Goal: Communication & Community: Share content

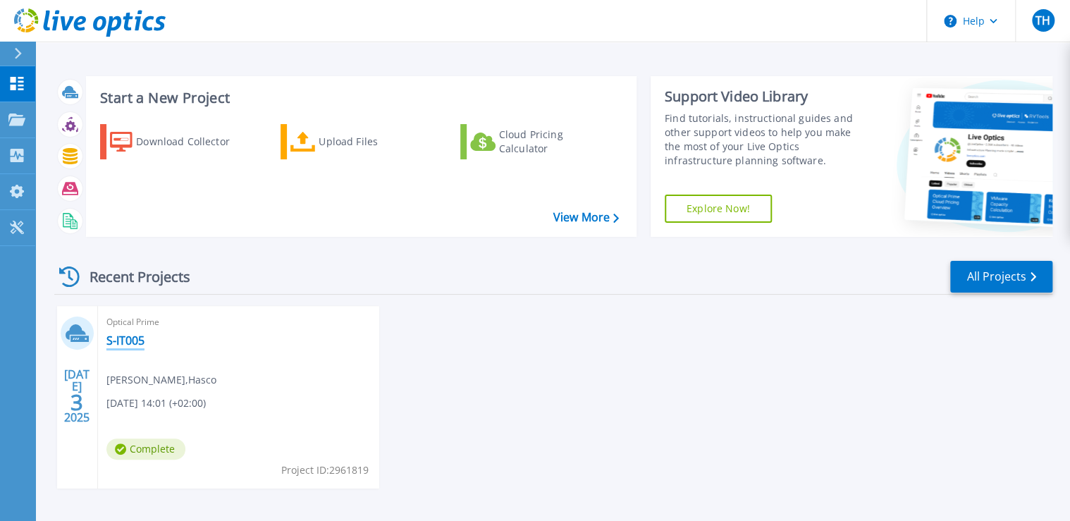
click at [127, 343] on link "S-IT005" at bounding box center [125, 340] width 38 height 14
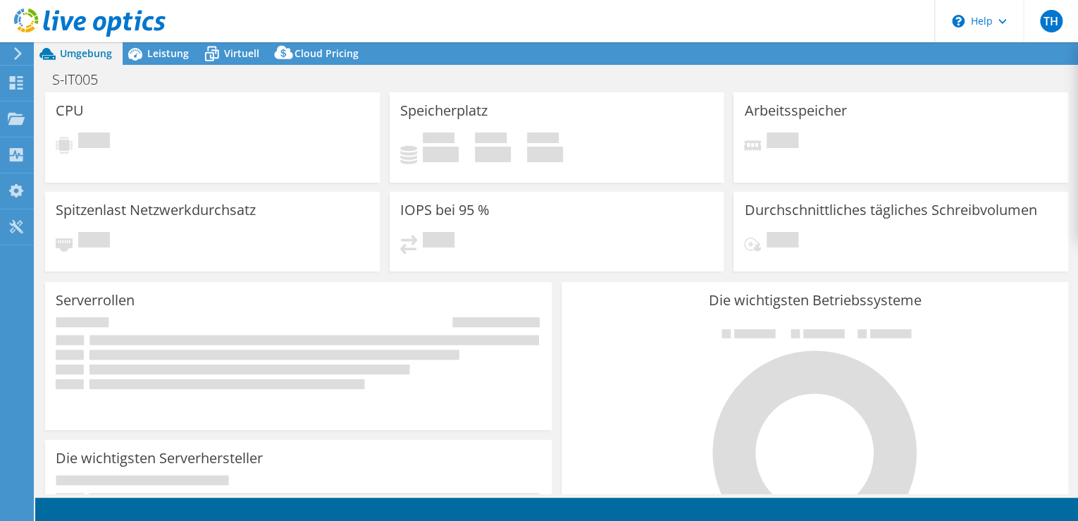
select select "USD"
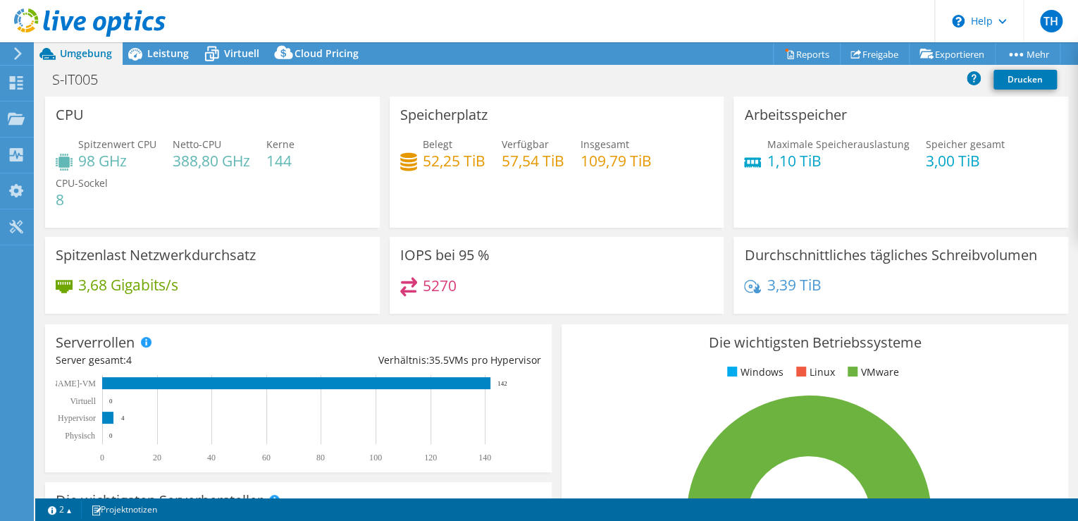
click at [14, 58] on icon at bounding box center [18, 53] width 11 height 13
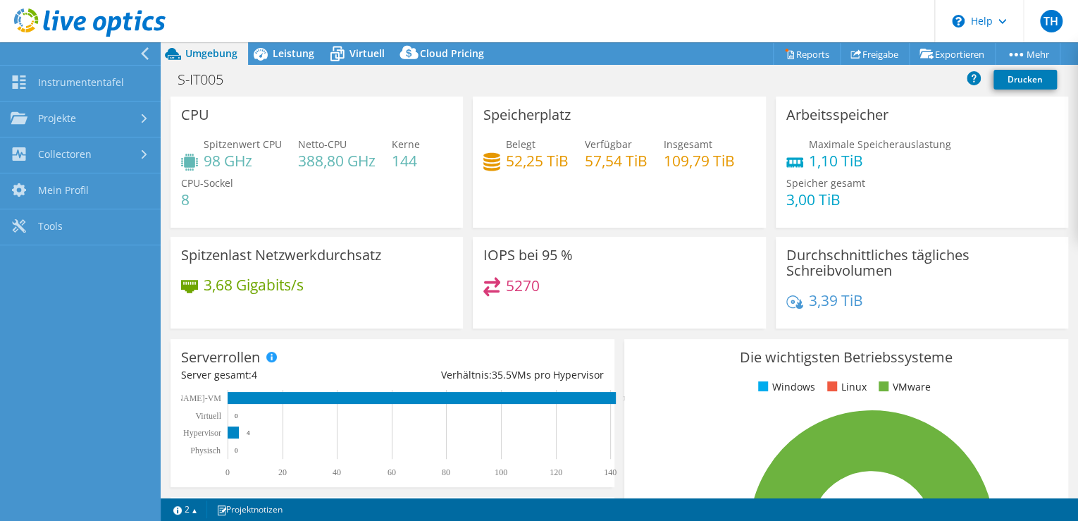
click at [75, 114] on link "Projekte" at bounding box center [80, 119] width 161 height 36
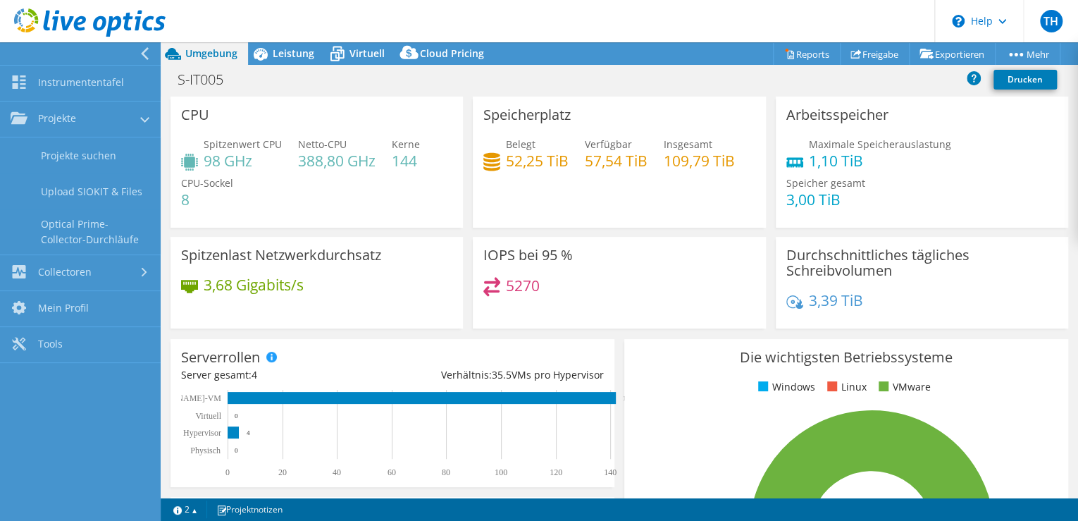
click at [76, 158] on link "Projekte suchen" at bounding box center [80, 155] width 161 height 36
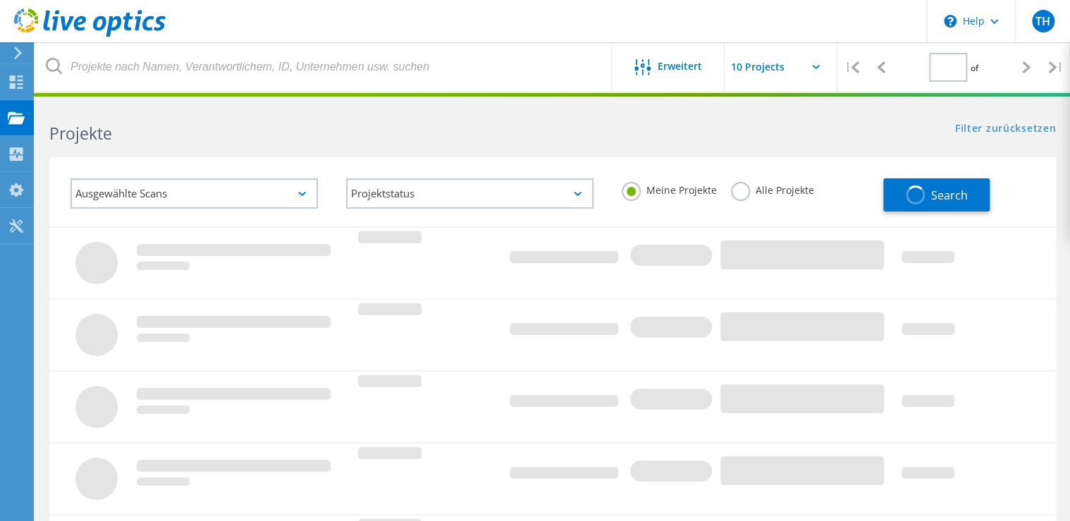
type input "1"
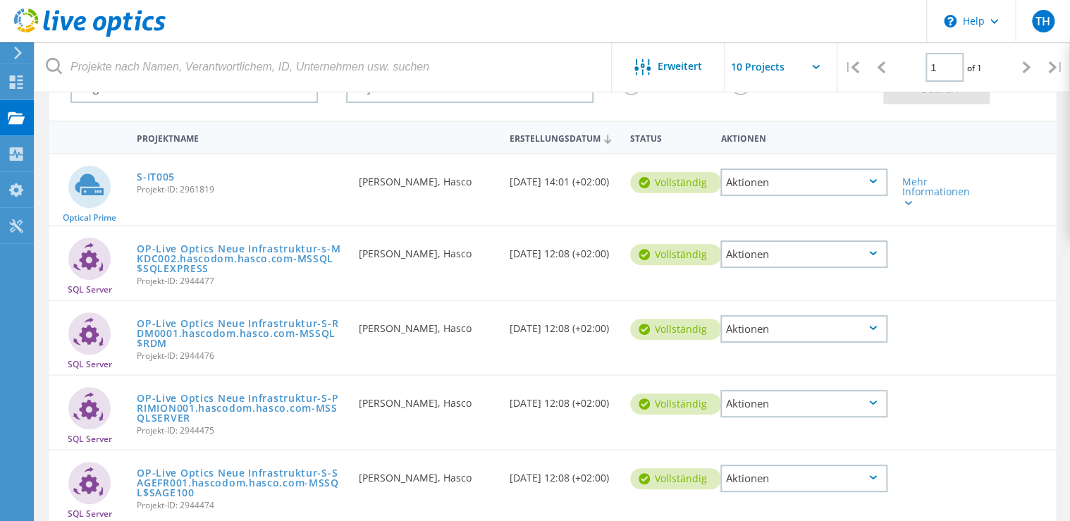
scroll to position [113, 0]
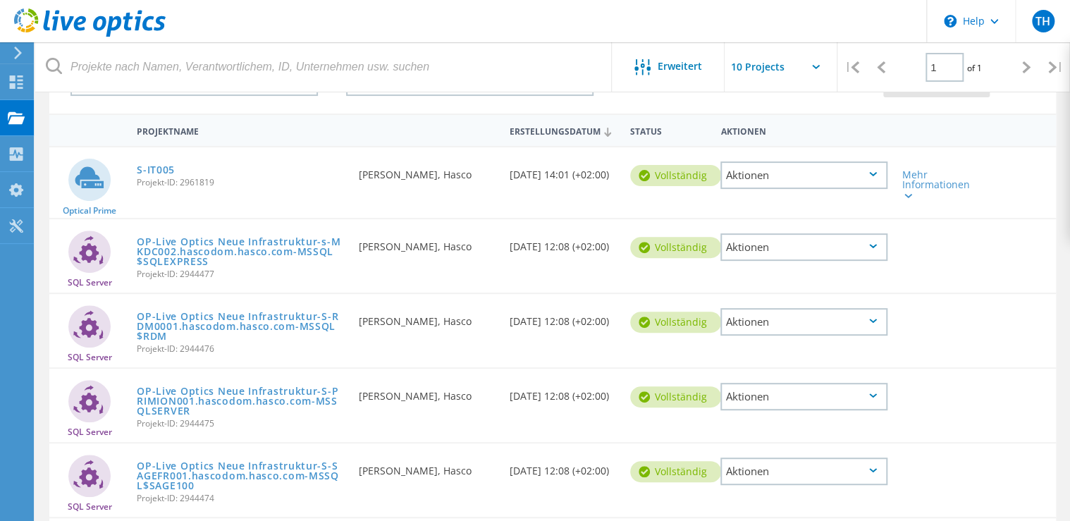
click at [161, 168] on link "S-IT005" at bounding box center [156, 170] width 38 height 10
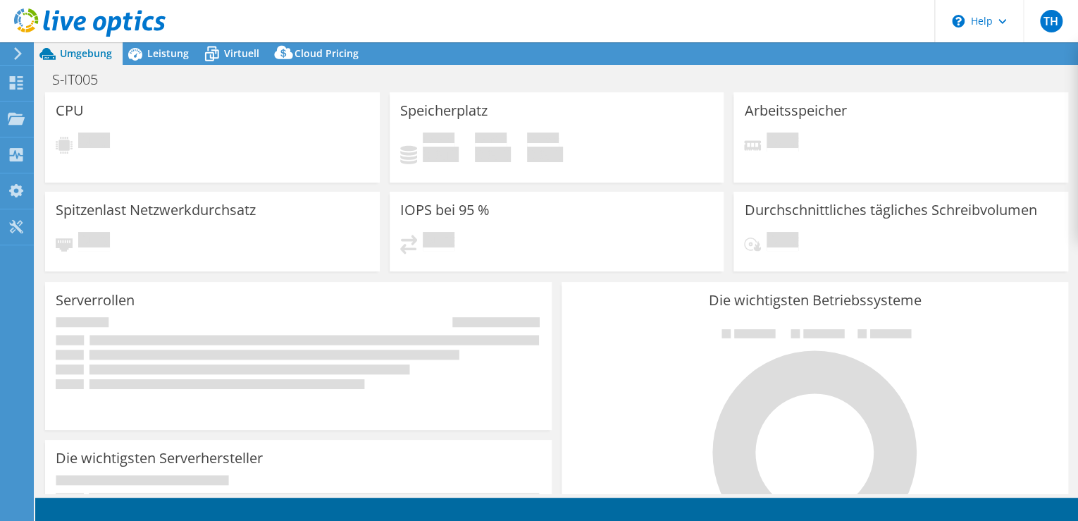
select select "USD"
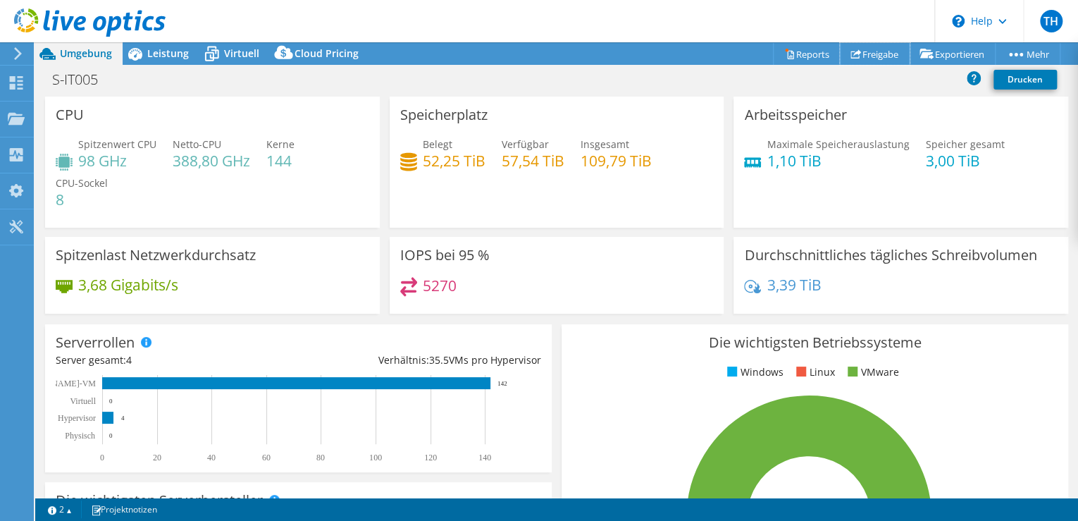
click at [851, 51] on icon at bounding box center [856, 54] width 11 height 11
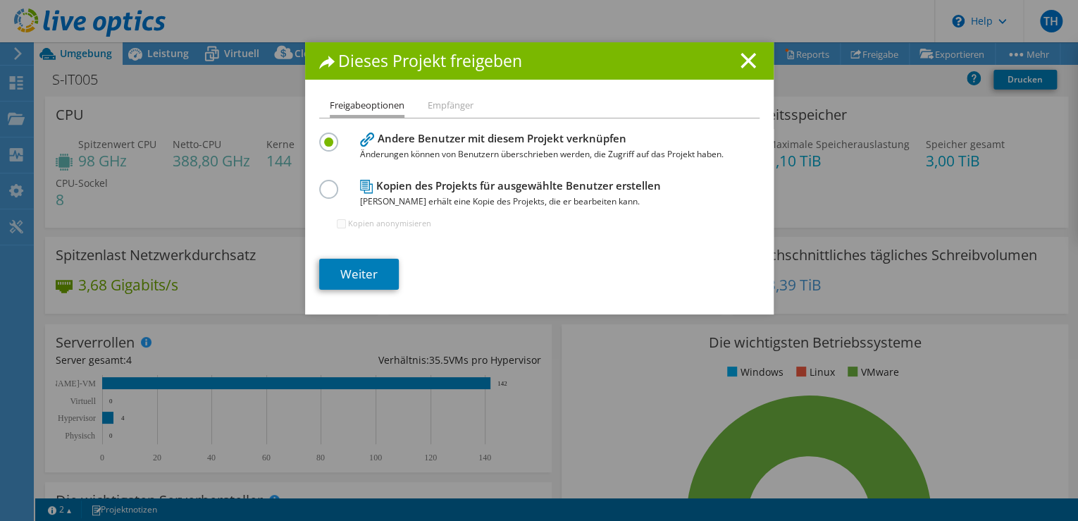
click at [431, 101] on li "Empfänger" at bounding box center [451, 106] width 46 height 18
click at [365, 259] on link "Weiter" at bounding box center [359, 274] width 80 height 31
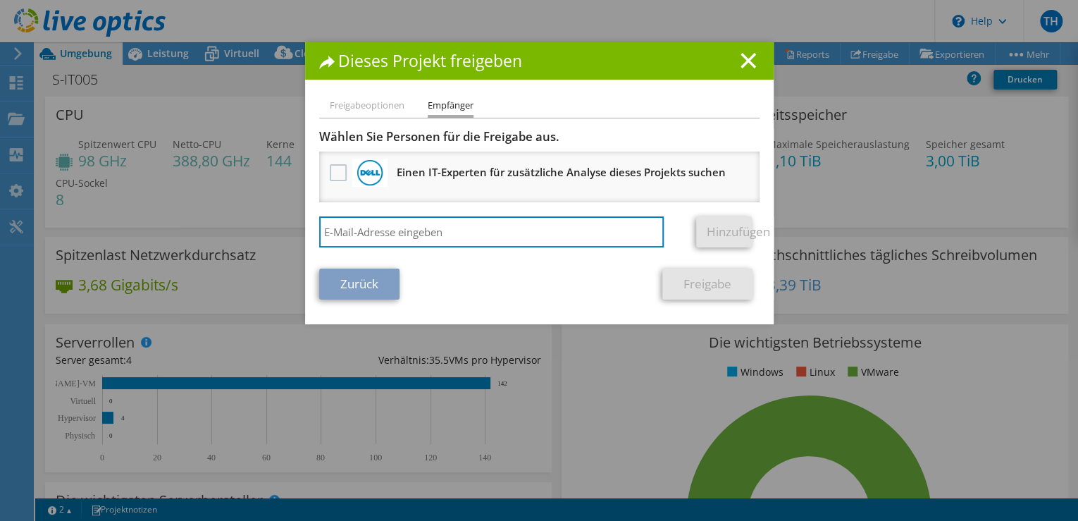
click at [403, 232] on input "search" at bounding box center [491, 231] width 345 height 31
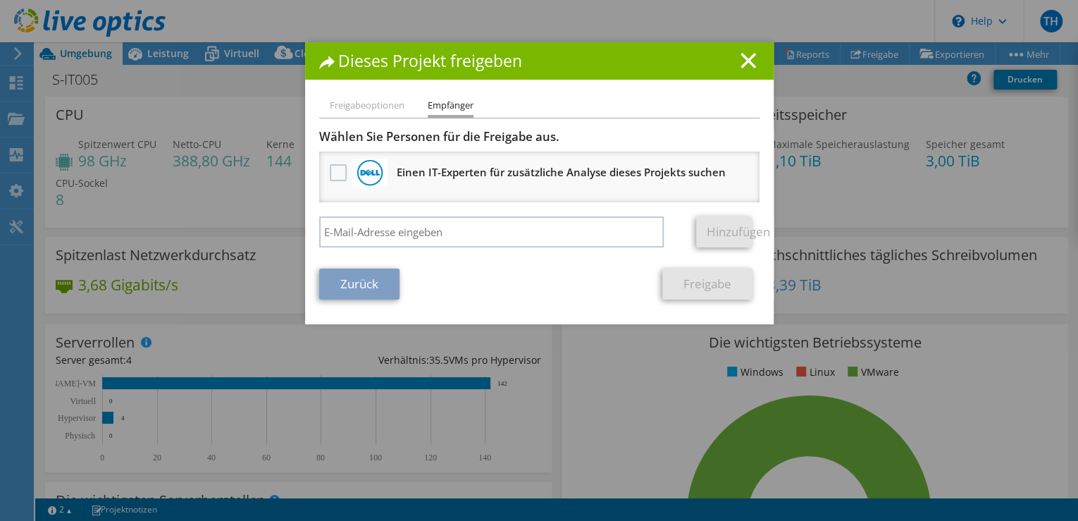
click at [752, 60] on h1 "Dieses Projekt freigeben" at bounding box center [539, 61] width 441 height 16
click at [741, 61] on icon at bounding box center [749, 61] width 16 height 16
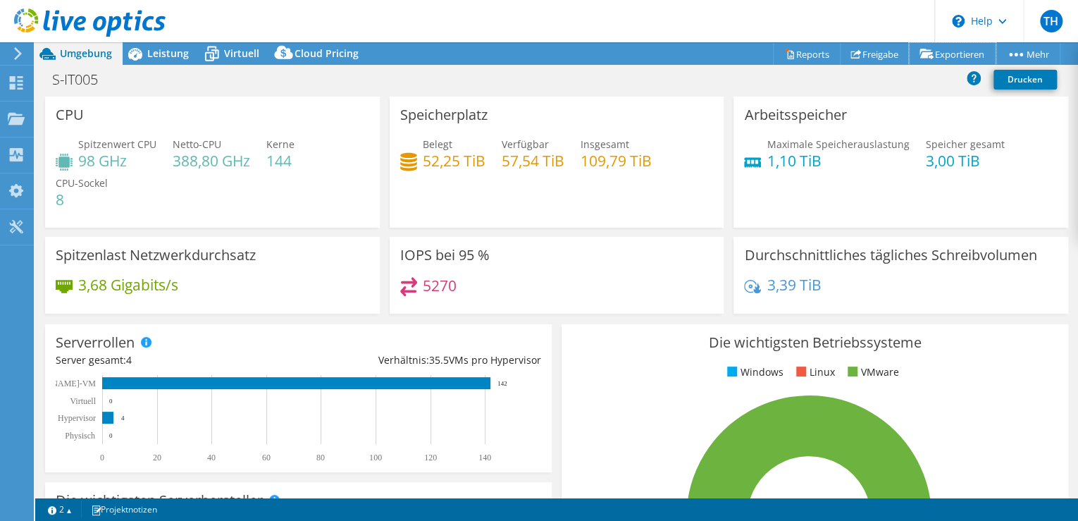
click at [959, 50] on link "Exportieren" at bounding box center [952, 54] width 87 height 22
click at [0, 0] on link "vSAN ReadyNode Sizer" at bounding box center [0, 0] width 0 height 0
click at [868, 52] on link "Freigabe" at bounding box center [875, 54] width 70 height 22
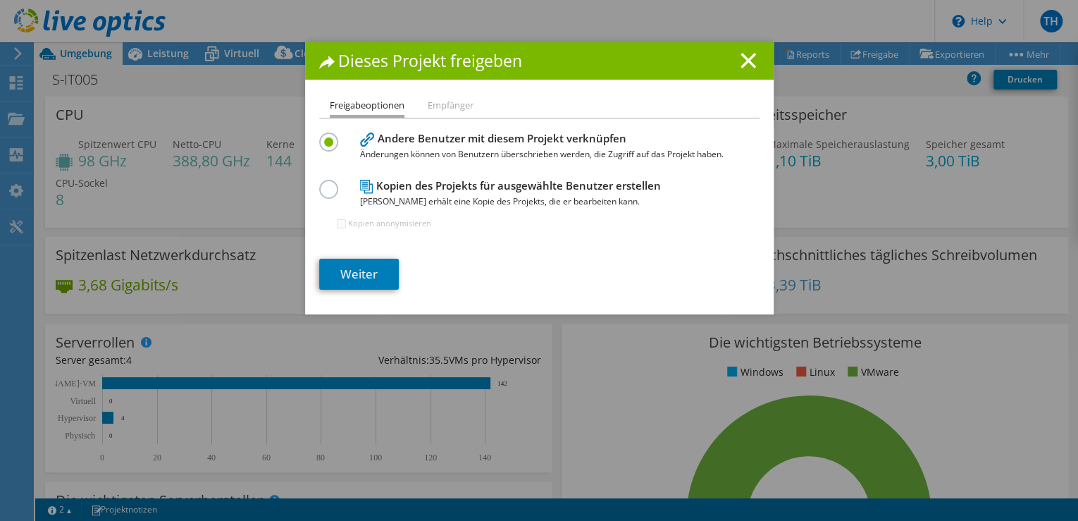
click at [464, 106] on li "Empfänger" at bounding box center [451, 106] width 46 height 18
click at [400, 185] on h4 "Kopien des Projekts für ausgewählte Benutzer erstellen Jeder Benutzer erhält ei…" at bounding box center [536, 194] width 352 height 32
click at [319, 183] on label at bounding box center [331, 182] width 25 height 4
click at [0, 0] on input "radio" at bounding box center [0, 0] width 0 height 0
click at [337, 222] on input "Kopien anonymisieren" at bounding box center [341, 223] width 9 height 9
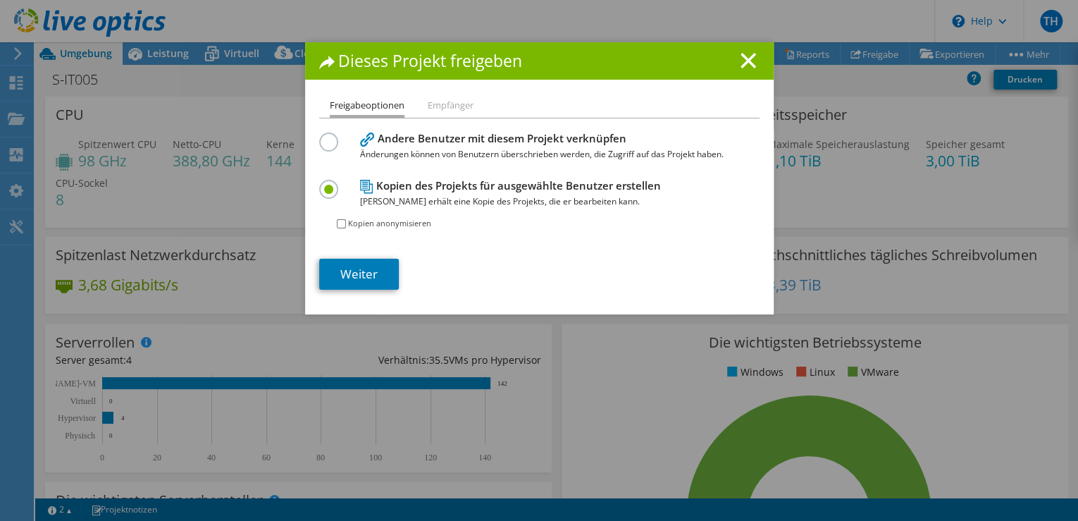
checkbox input "true"
click at [364, 275] on link "Weiter" at bounding box center [359, 274] width 80 height 31
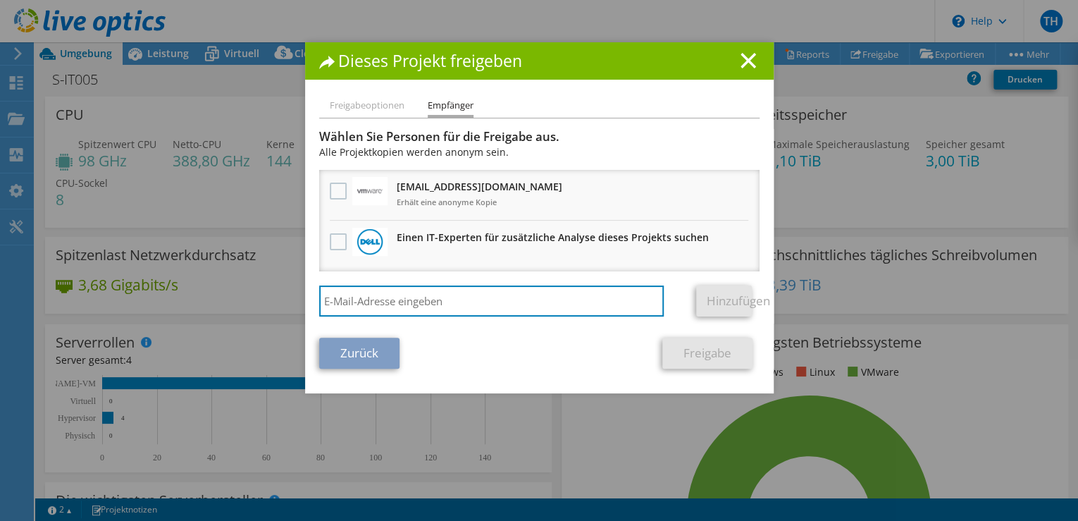
click at [411, 300] on input "search" at bounding box center [491, 300] width 345 height 31
click at [407, 302] on input "search" at bounding box center [491, 300] width 345 height 31
paste input "ronny.goeppner@global.ntt"
type input "ronny.goeppner@global.ntt"
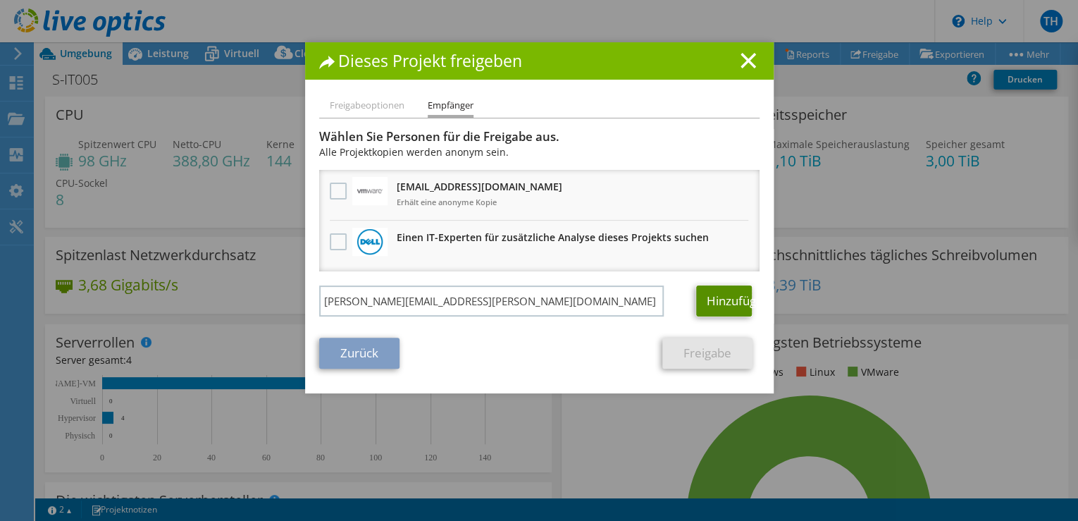
click at [717, 312] on link "Hinzufügen" at bounding box center [724, 300] width 56 height 31
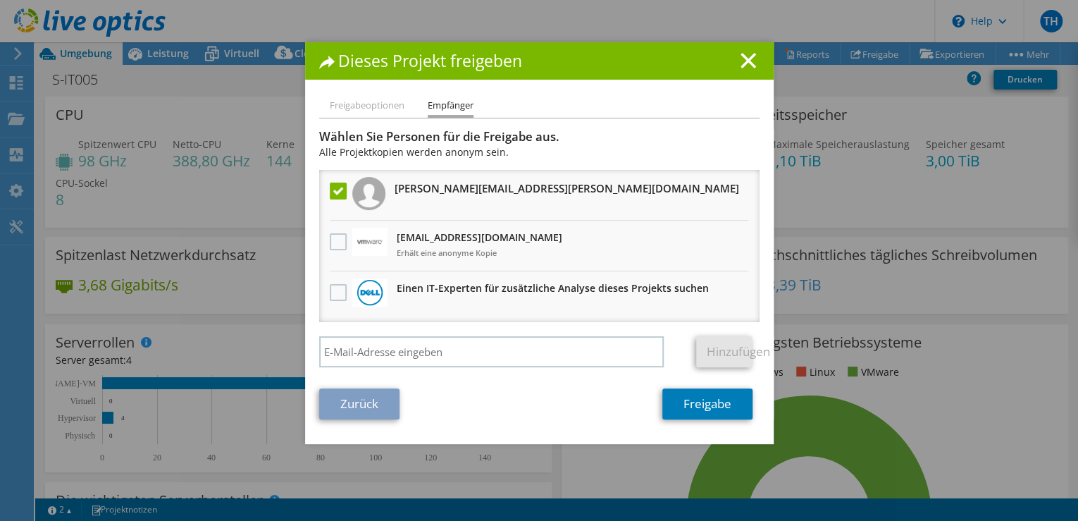
click at [369, 103] on li "Freigabeoptionen" at bounding box center [367, 106] width 75 height 18
click at [699, 401] on link "Freigabe" at bounding box center [708, 403] width 90 height 31
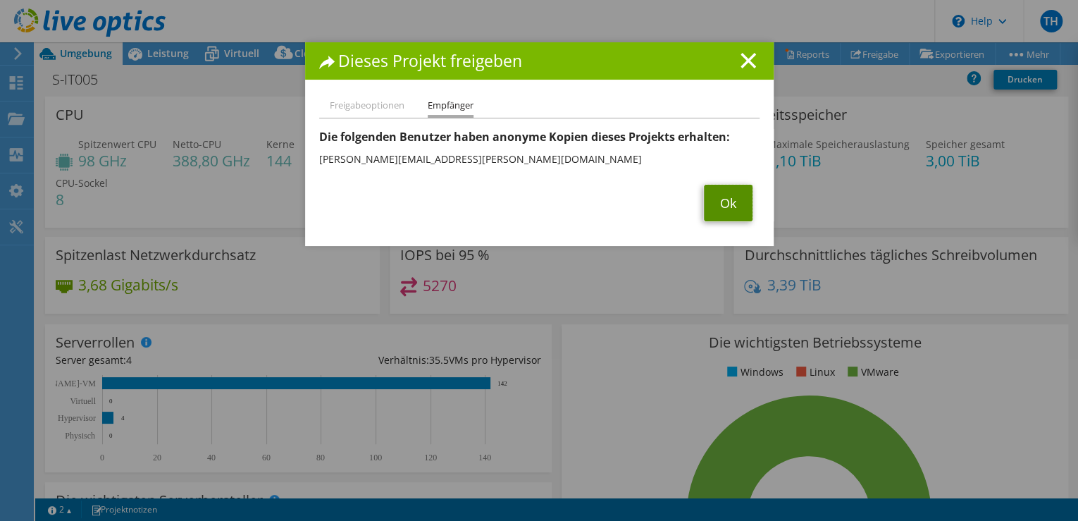
click at [718, 199] on link "Ok" at bounding box center [728, 203] width 49 height 37
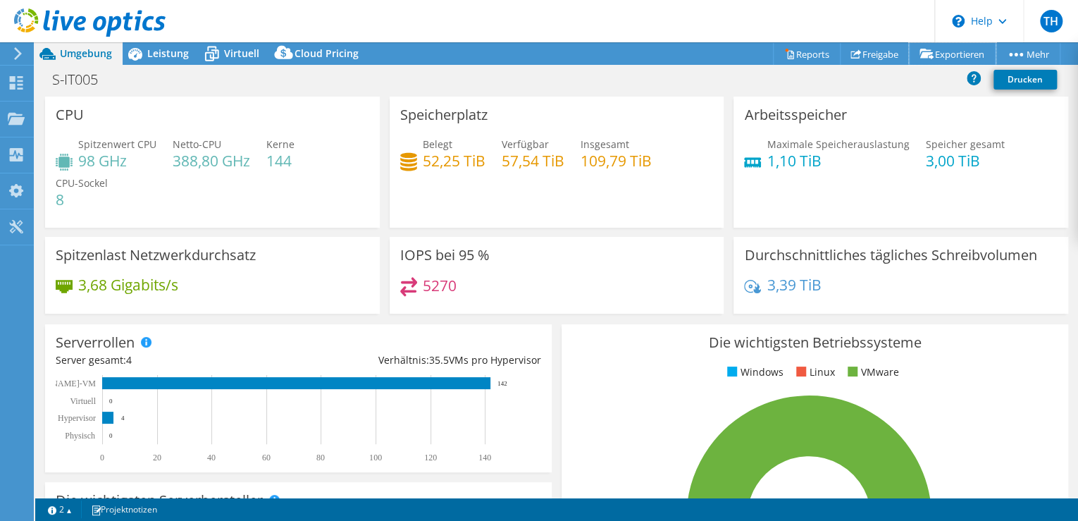
click at [947, 50] on link "Exportieren" at bounding box center [952, 54] width 87 height 22
click at [920, 51] on icon at bounding box center [927, 54] width 14 height 11
click at [0, 0] on link "Projektdetails" at bounding box center [0, 0] width 0 height 0
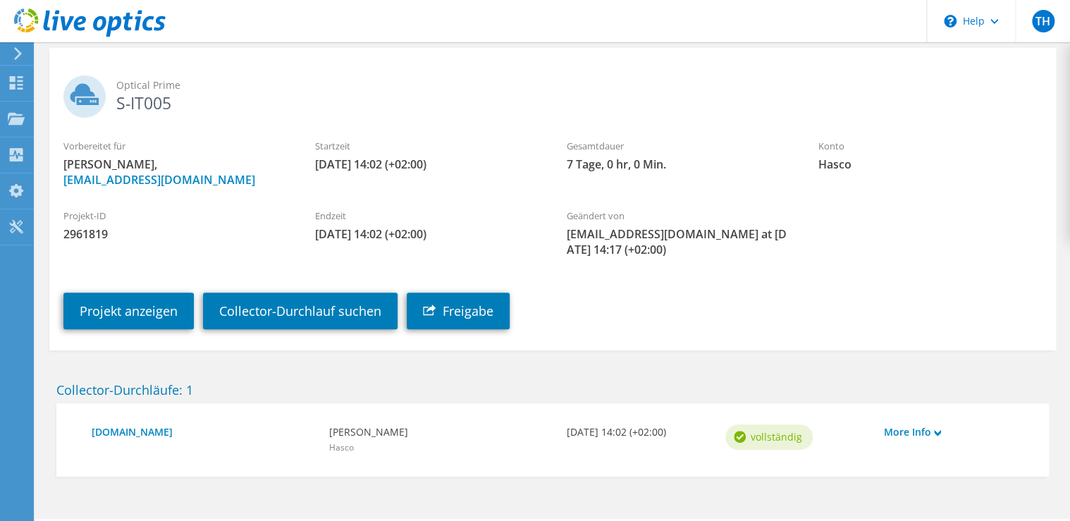
scroll to position [101, 0]
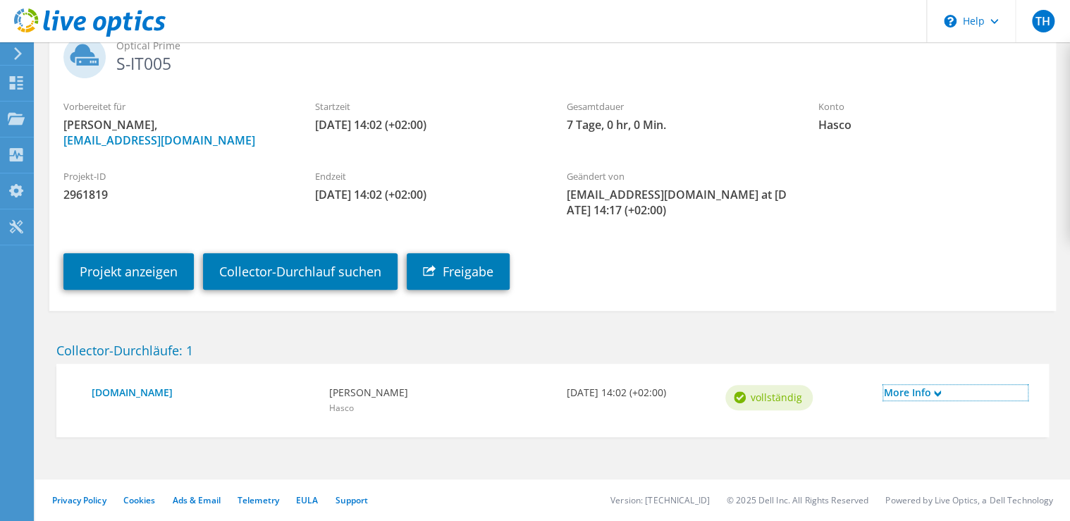
click at [940, 395] on icon at bounding box center [937, 393] width 7 height 7
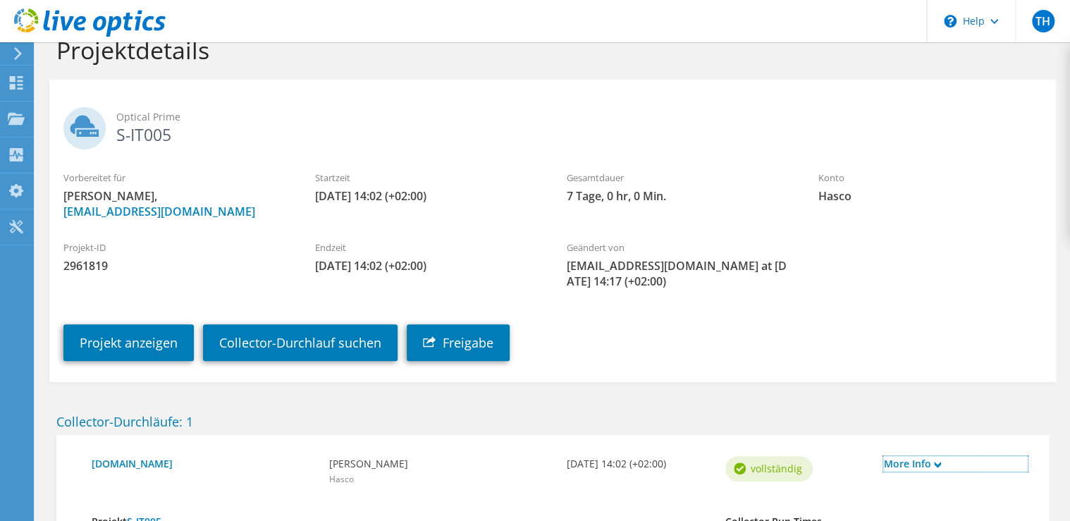
scroll to position [0, 0]
